Goal: Transaction & Acquisition: Purchase product/service

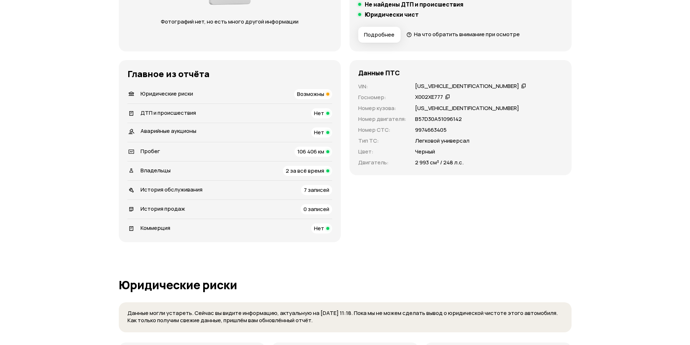
scroll to position [181, 0]
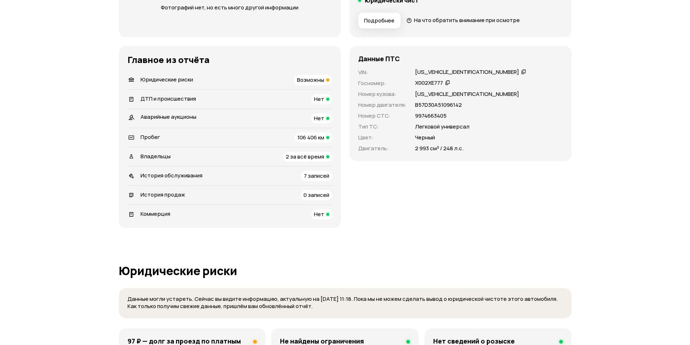
drag, startPoint x: 419, startPoint y: 149, endPoint x: 453, endPoint y: 149, distance: 33.7
click at [434, 149] on p "2 993 см³ / 248 л.с." at bounding box center [439, 149] width 49 height 8
click at [460, 149] on p "2 993 см³ / 248 л.с." at bounding box center [439, 149] width 49 height 8
click at [303, 76] on span "Возможны" at bounding box center [310, 80] width 27 height 8
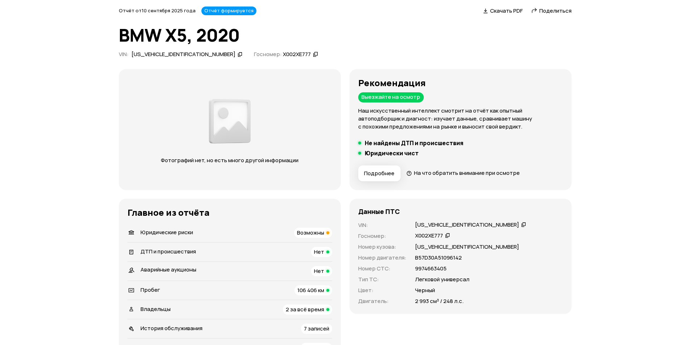
scroll to position [0, 0]
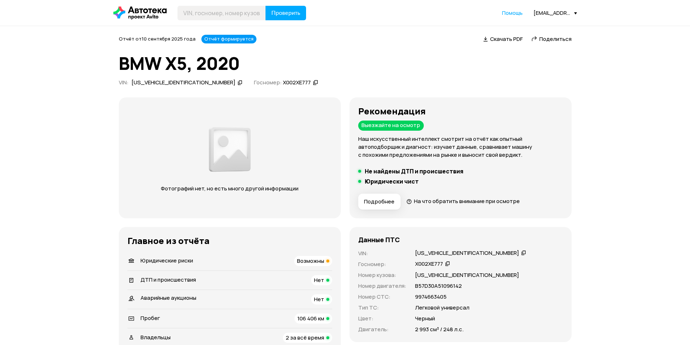
click at [238, 83] on icon at bounding box center [240, 82] width 5 height 7
drag, startPoint x: 331, startPoint y: 99, endPoint x: 333, endPoint y: 80, distance: 19.4
click at [331, 99] on div "Фотографий нет, но есть много другой информации" at bounding box center [230, 157] width 222 height 121
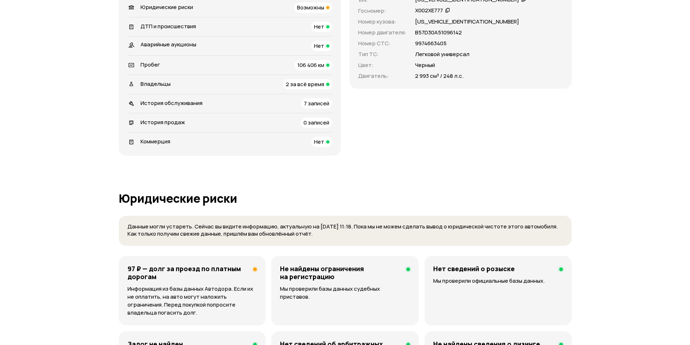
click at [317, 64] on span "106 406 км" at bounding box center [311, 65] width 27 height 8
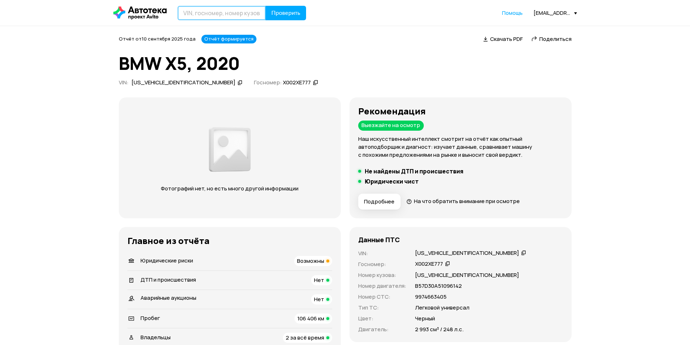
click at [241, 15] on input "text" at bounding box center [222, 13] width 88 height 14
type input "Р883КК799"
click at [288, 10] on span "Проверить" at bounding box center [285, 13] width 29 height 6
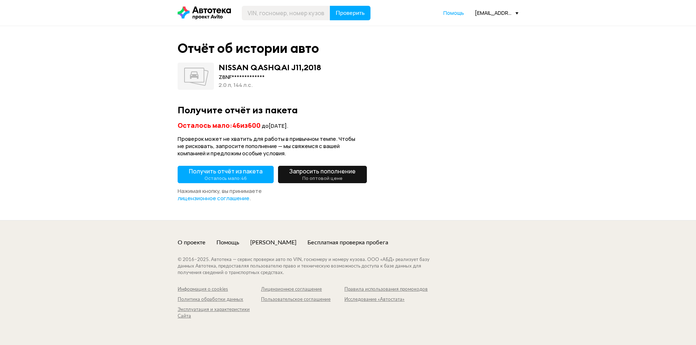
click at [223, 173] on span "Получить отчёт из пакета Осталось мало: 46" at bounding box center [226, 174] width 74 height 14
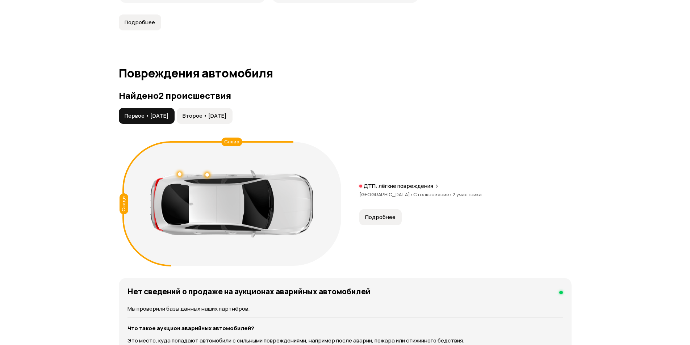
scroll to position [689, 0]
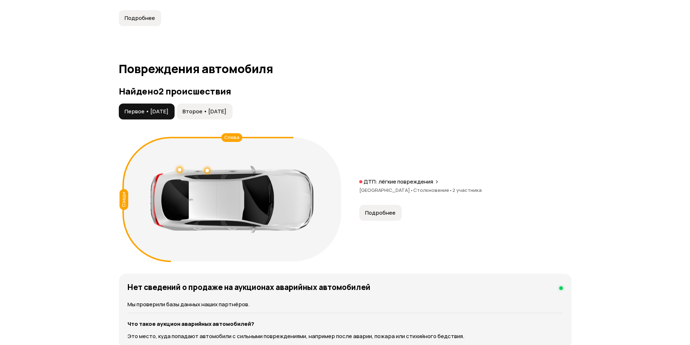
click at [226, 112] on span "Второе • [DATE]" at bounding box center [205, 111] width 44 height 7
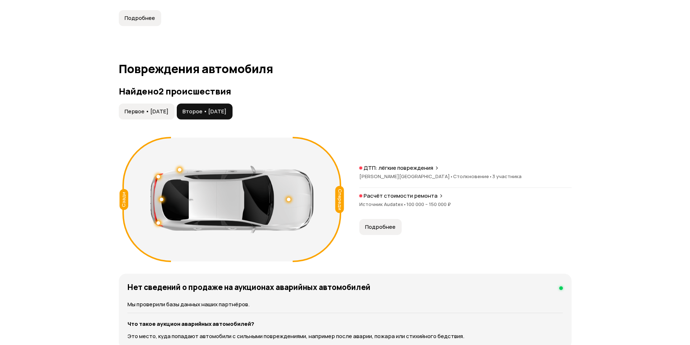
click at [164, 109] on span "Первое • [DATE]" at bounding box center [147, 111] width 44 height 7
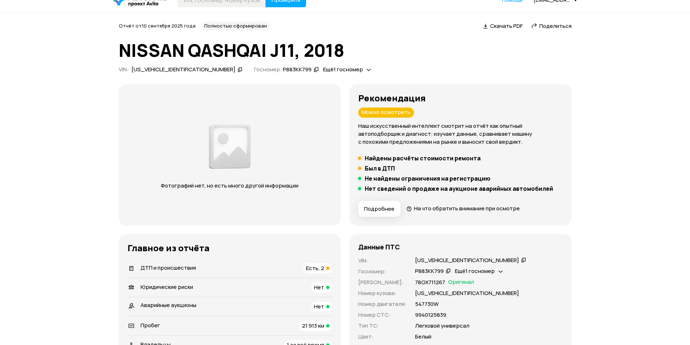
scroll to position [0, 0]
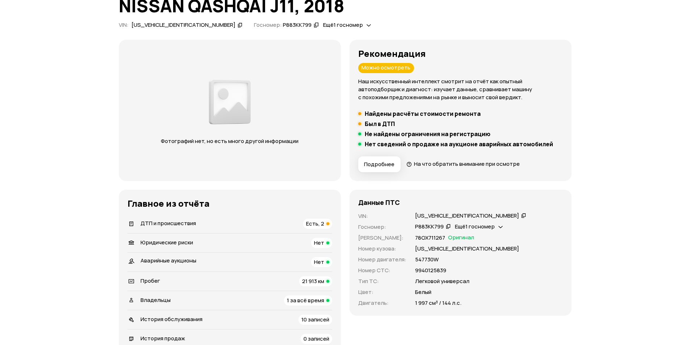
scroll to position [181, 0]
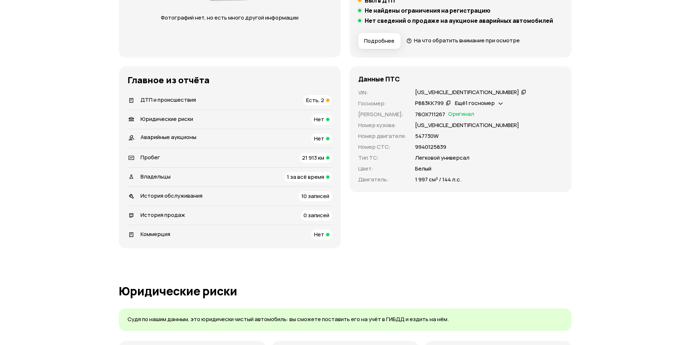
click at [467, 93] on div "[US_VEHICLE_IDENTIFICATION_NUMBER]" at bounding box center [470, 93] width 113 height 8
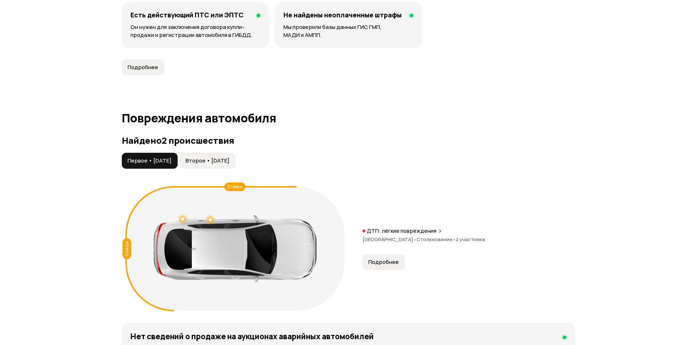
scroll to position [652, 0]
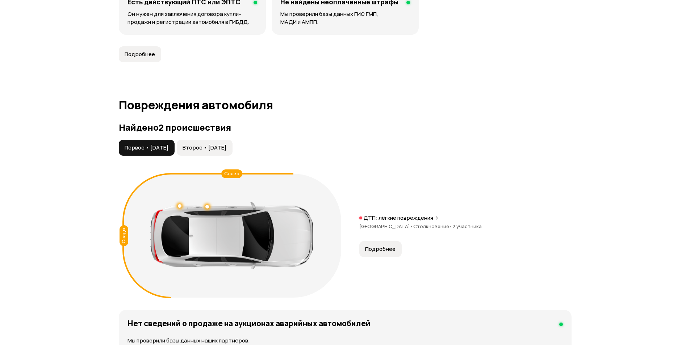
click at [226, 148] on span "Второе • [DATE]" at bounding box center [205, 147] width 44 height 7
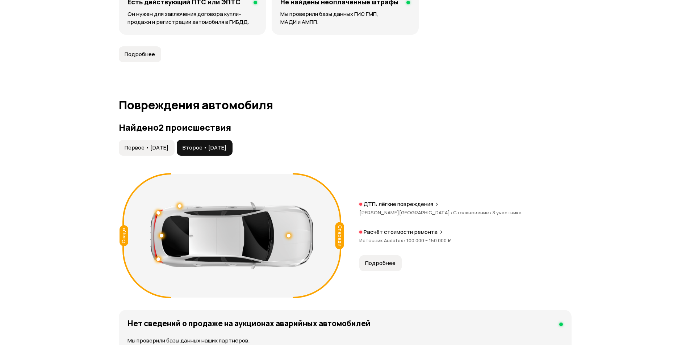
click at [386, 236] on p "Расчёт стоимости ремонта" at bounding box center [401, 232] width 74 height 7
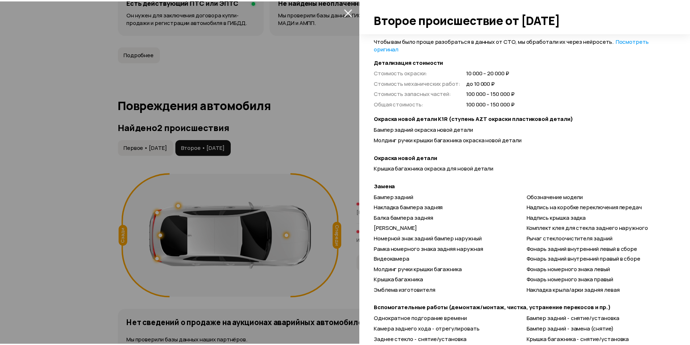
scroll to position [233, 0]
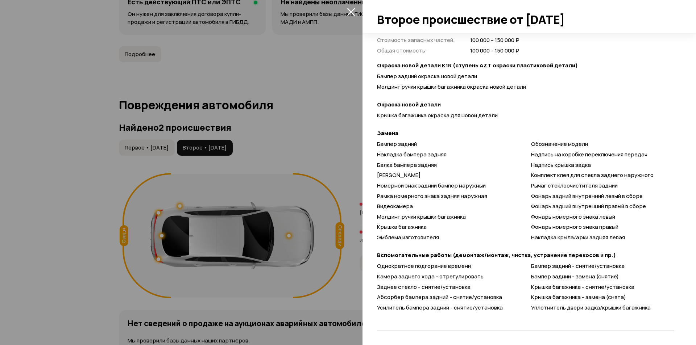
click at [338, 98] on div at bounding box center [348, 172] width 696 height 345
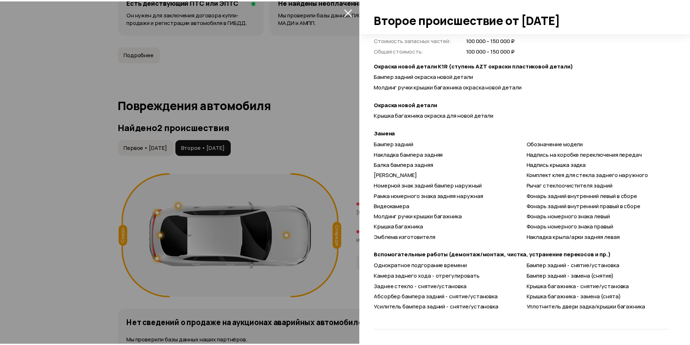
scroll to position [6, 0]
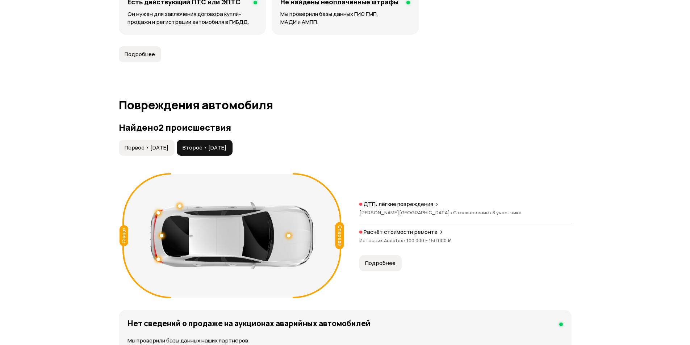
click at [392, 205] on p "ДТП: лёгкие повреждения" at bounding box center [399, 204] width 70 height 7
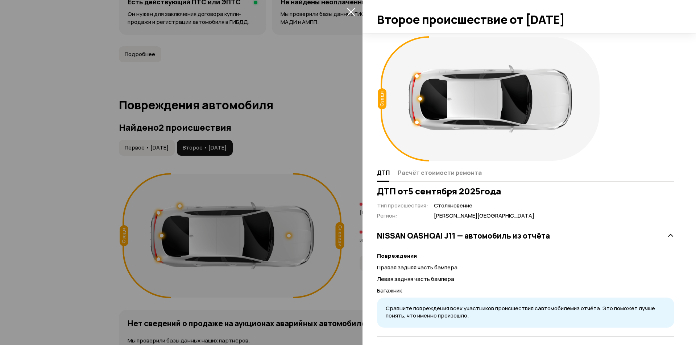
click at [333, 82] on div at bounding box center [348, 172] width 696 height 345
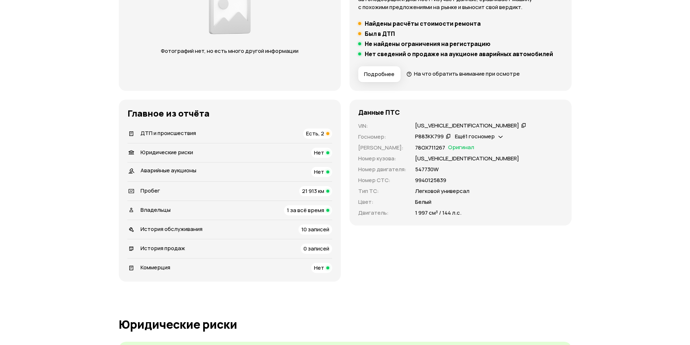
scroll to position [145, 0]
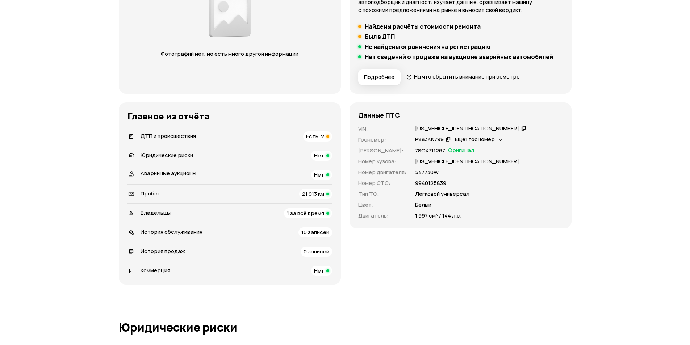
click at [521, 130] on icon at bounding box center [523, 128] width 5 height 7
